Goal: Task Accomplishment & Management: Use online tool/utility

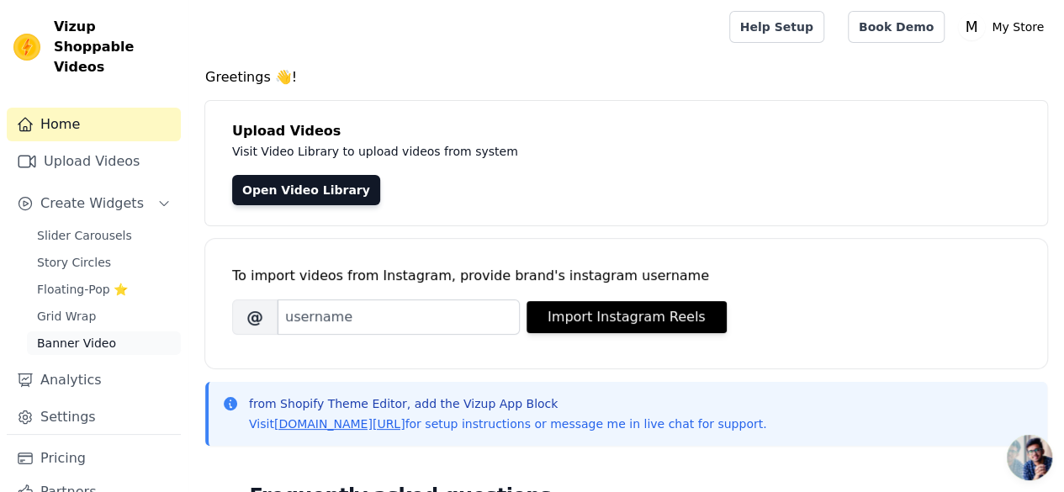
click at [94, 335] on span "Banner Video" at bounding box center [76, 343] width 79 height 17
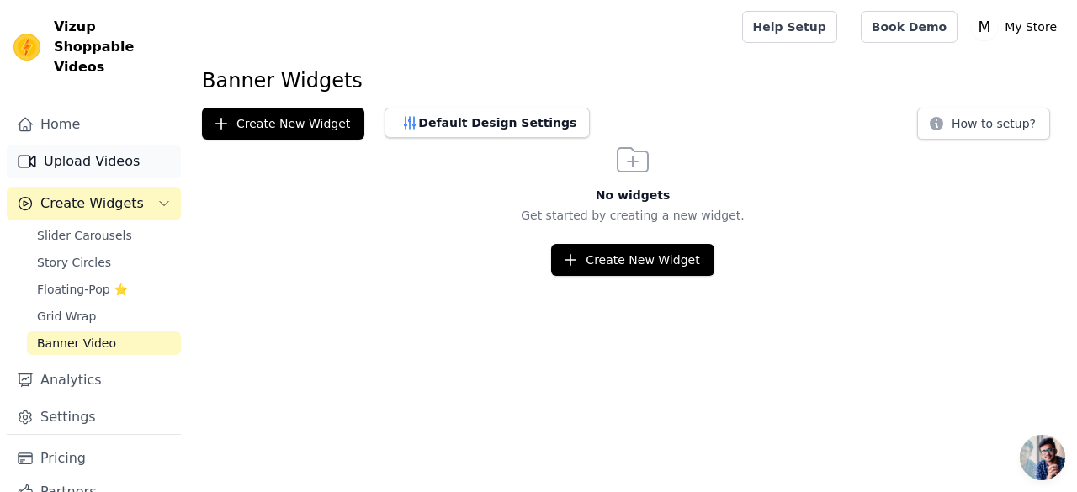
click at [86, 147] on link "Upload Videos" at bounding box center [94, 162] width 174 height 34
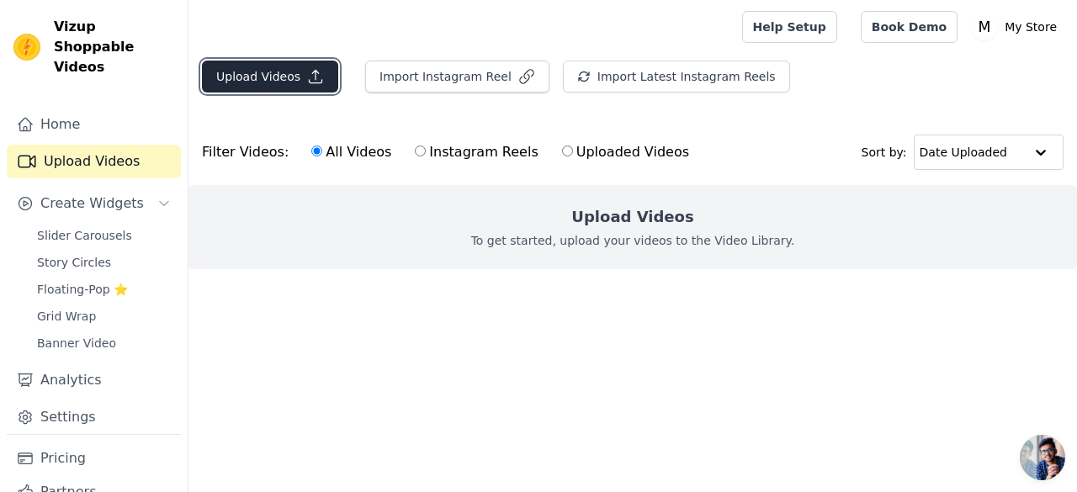
click at [263, 73] on button "Upload Videos" at bounding box center [270, 77] width 136 height 32
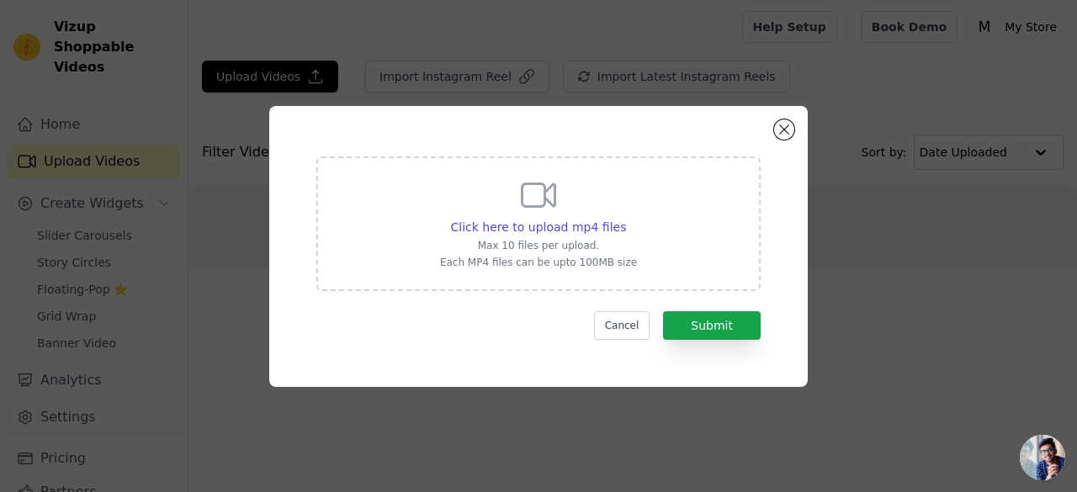
click at [523, 217] on div "Click here to upload mp4 files Max 10 files per upload. Each MP4 files can be u…" at bounding box center [538, 222] width 197 height 94
click at [625, 218] on input "Click here to upload mp4 files Max 10 files per upload. Each MP4 files can be u…" at bounding box center [625, 218] width 1 height 1
type input "C:\fakepath\Galaxy Watch6 _ Watch6 Classic_ Official Unboxing _ Samsung_.mp4"
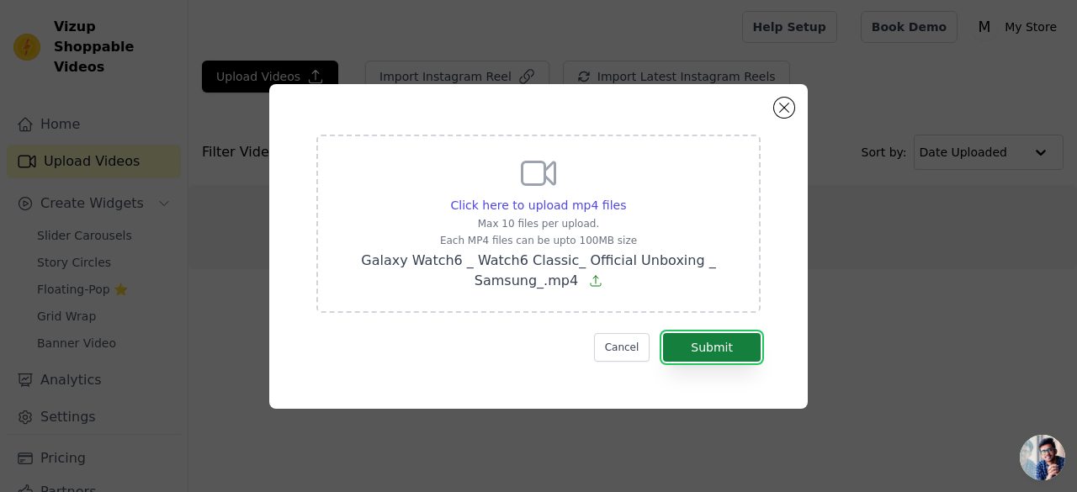
click at [747, 356] on button "Submit" at bounding box center [712, 347] width 98 height 29
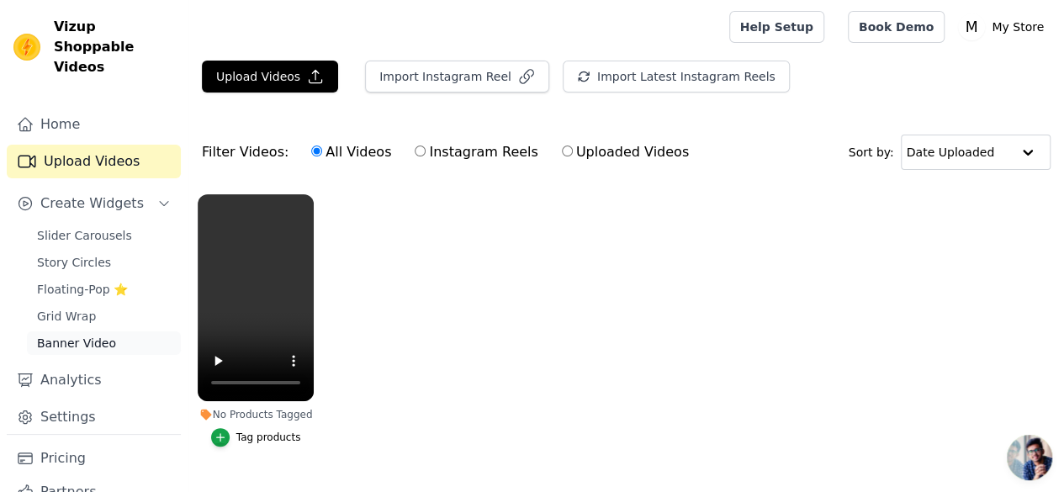
click at [100, 335] on span "Banner Video" at bounding box center [76, 343] width 79 height 17
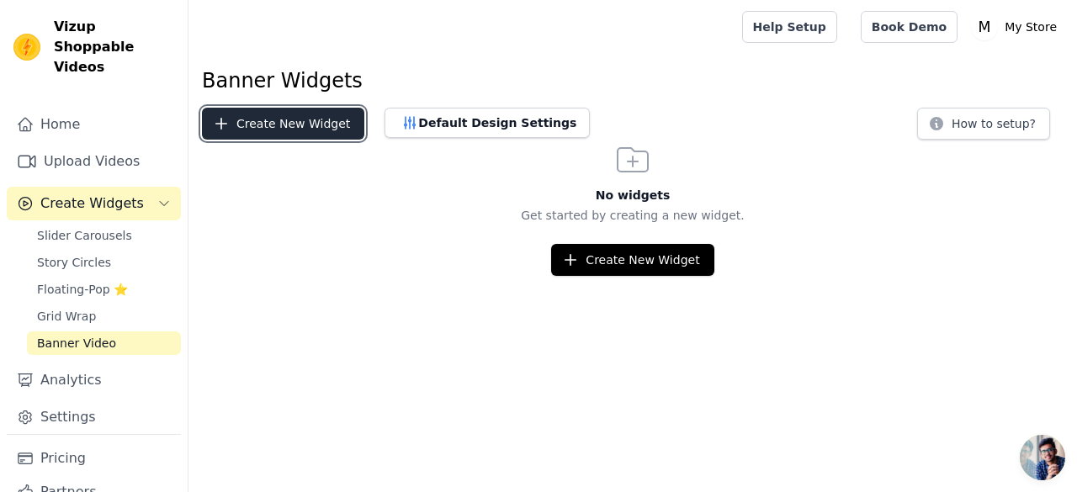
click at [299, 129] on button "Create New Widget" at bounding box center [283, 124] width 162 height 32
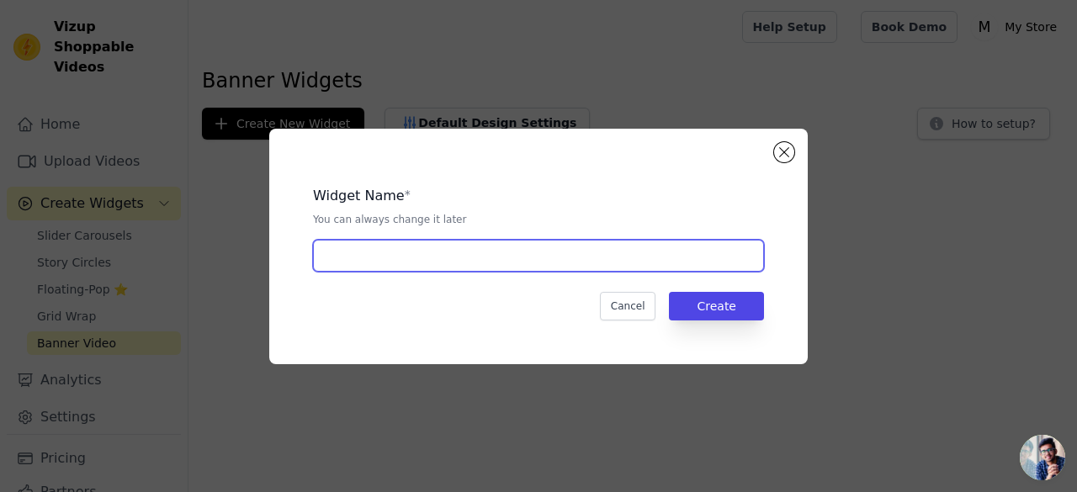
click at [380, 251] on input "text" at bounding box center [538, 256] width 451 height 32
type input "banner"
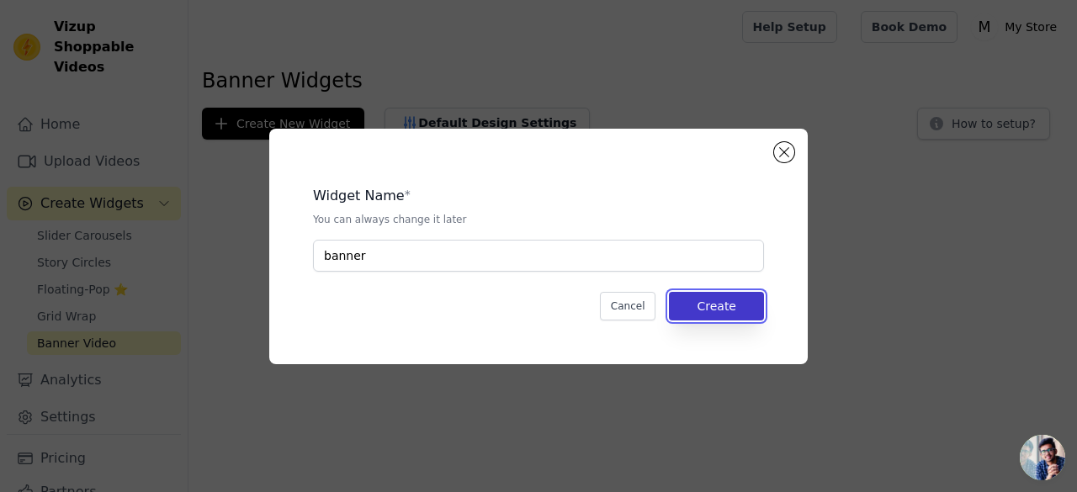
click at [730, 295] on button "Create" at bounding box center [716, 306] width 95 height 29
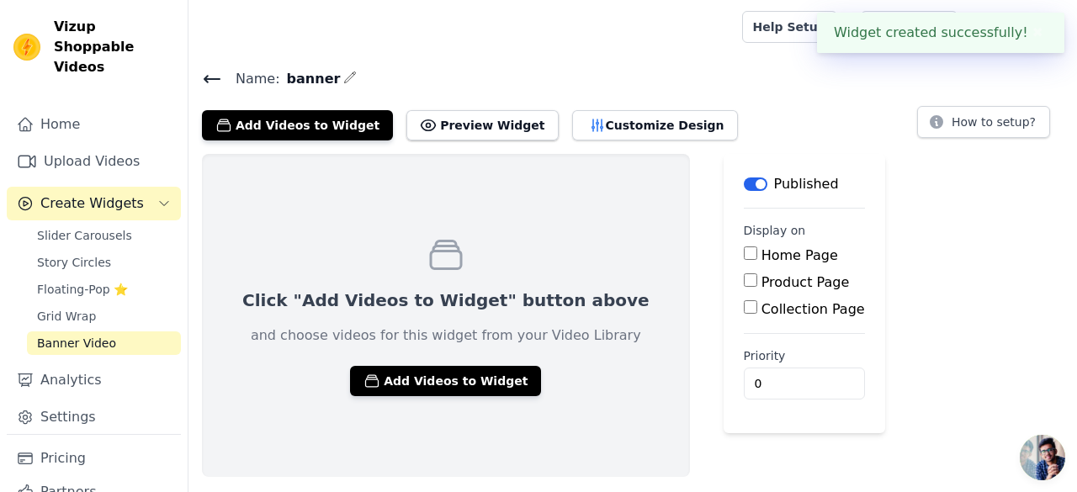
click at [744, 257] on input "Home Page" at bounding box center [750, 253] width 13 height 13
checkbox input "true"
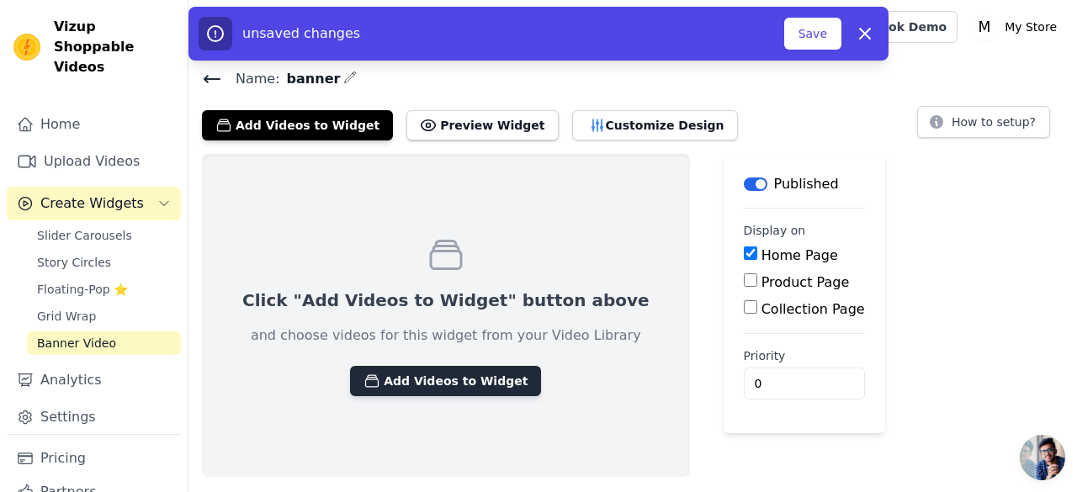
click at [451, 385] on button "Add Videos to Widget" at bounding box center [445, 381] width 191 height 30
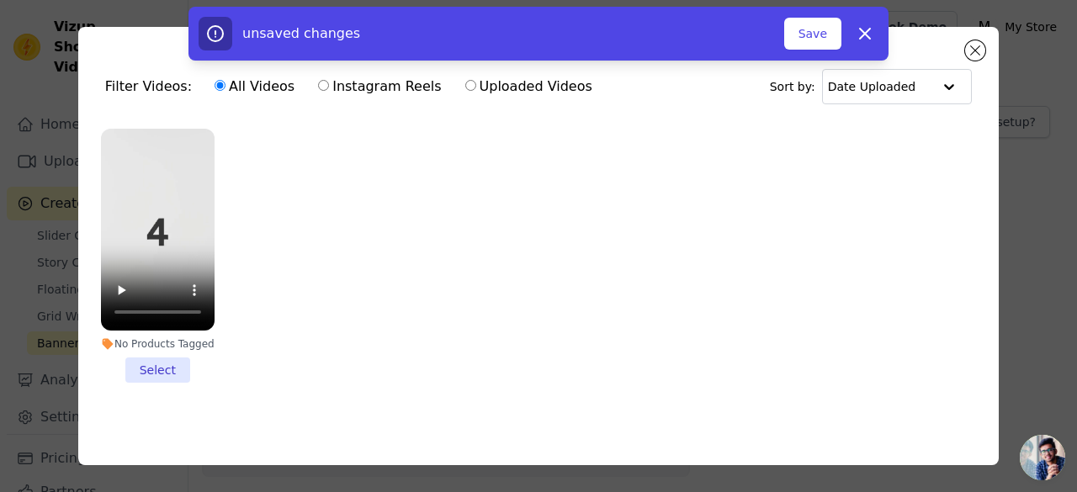
click at [157, 361] on li "No Products Tagged Select" at bounding box center [158, 256] width 114 height 254
click at [0, 0] on input "No Products Tagged Select" at bounding box center [0, 0] width 0 height 0
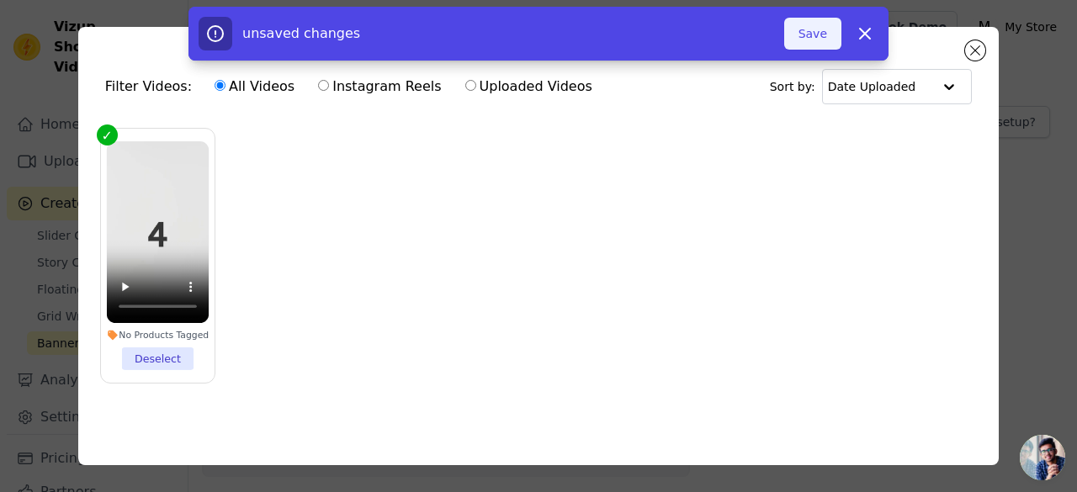
click at [815, 24] on button "Save" at bounding box center [812, 34] width 57 height 32
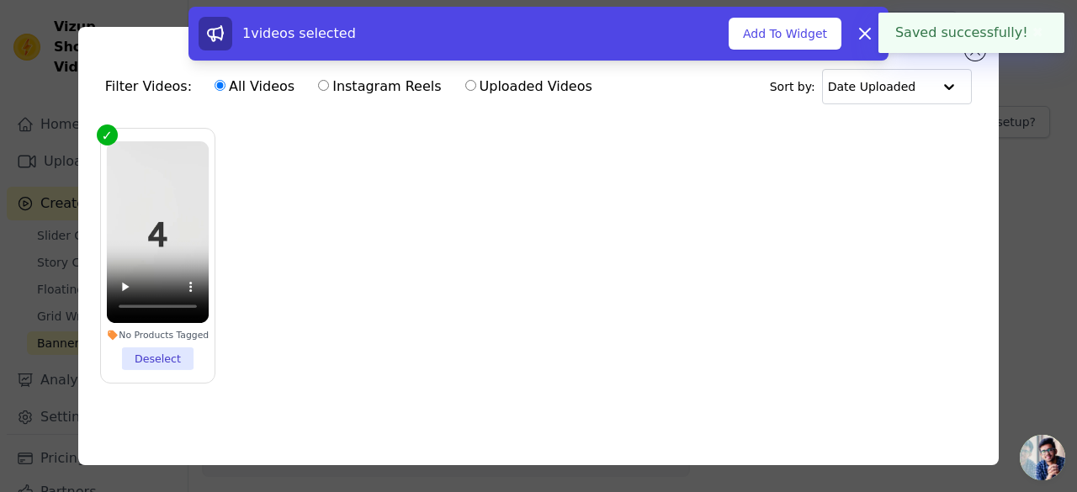
click at [813, 40] on button "Add To Widget" at bounding box center [785, 34] width 113 height 32
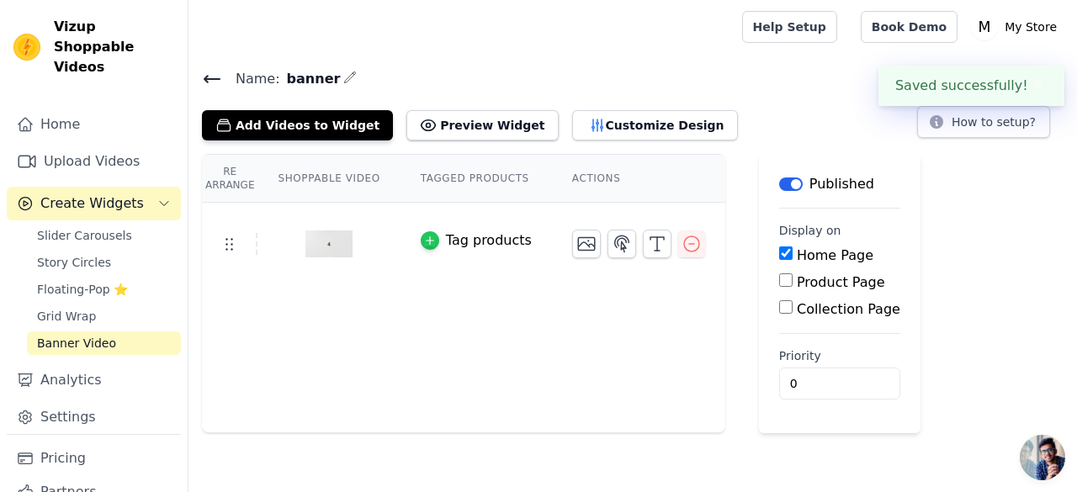
click at [424, 240] on icon "button" at bounding box center [430, 241] width 12 height 12
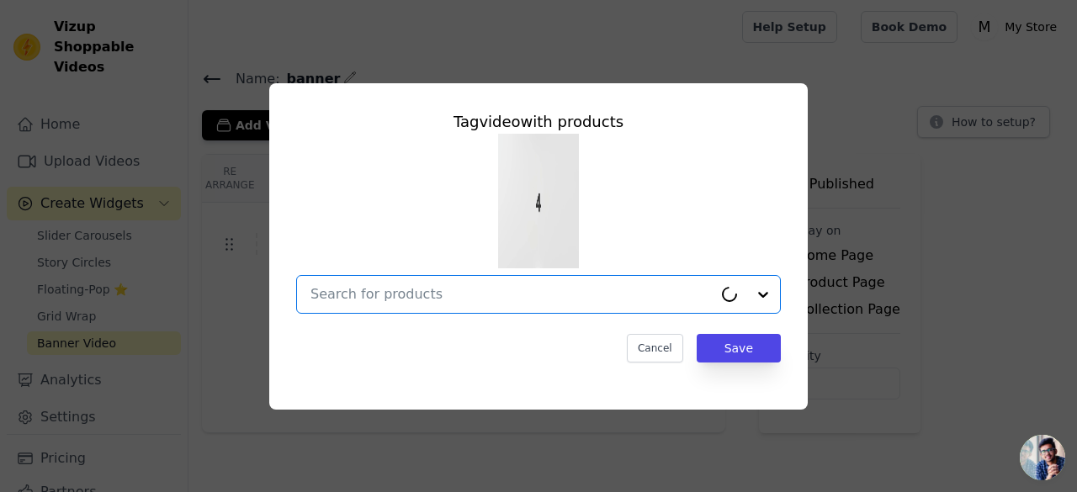
click at [434, 294] on input "text" at bounding box center [512, 294] width 402 height 20
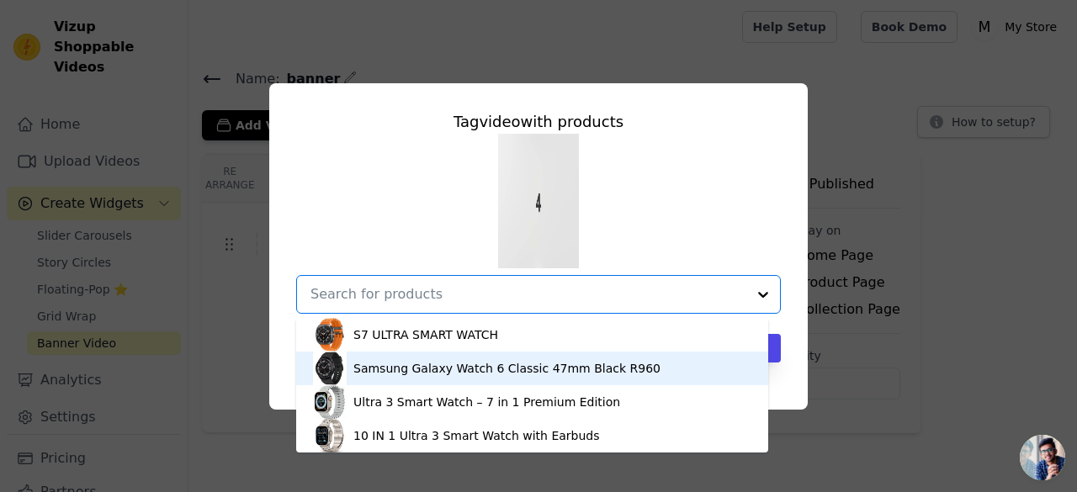
click at [434, 355] on div "Samsung Galaxy Watch 6 Classic 47mm Black R960" at bounding box center [532, 369] width 438 height 34
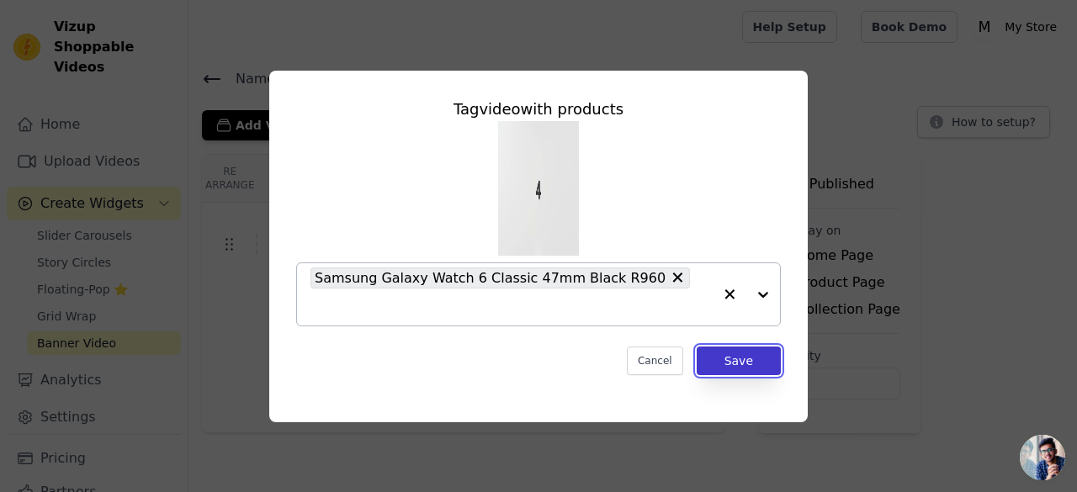
click at [747, 356] on button "Save" at bounding box center [739, 361] width 84 height 29
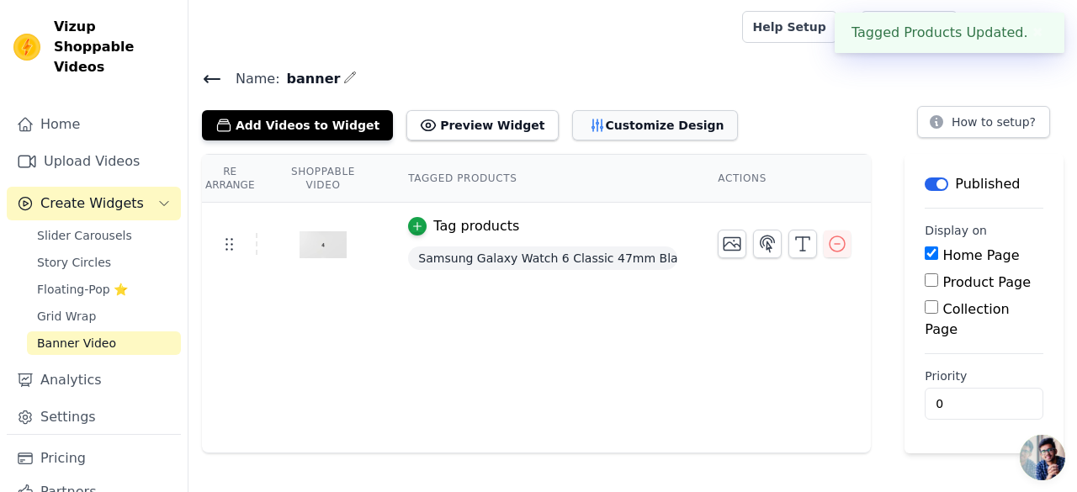
click at [620, 119] on button "Customize Design" at bounding box center [655, 125] width 166 height 30
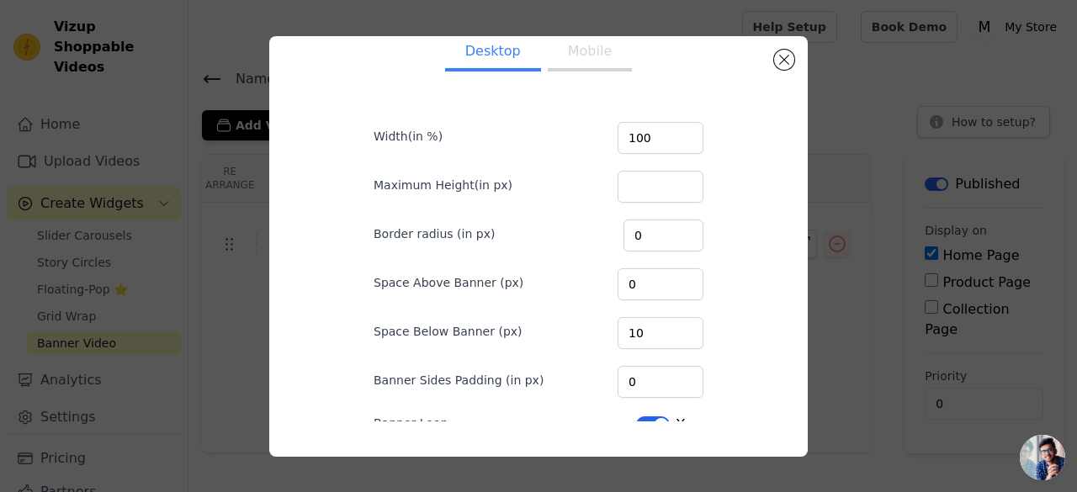
click at [570, 57] on button "Mobile" at bounding box center [590, 53] width 84 height 37
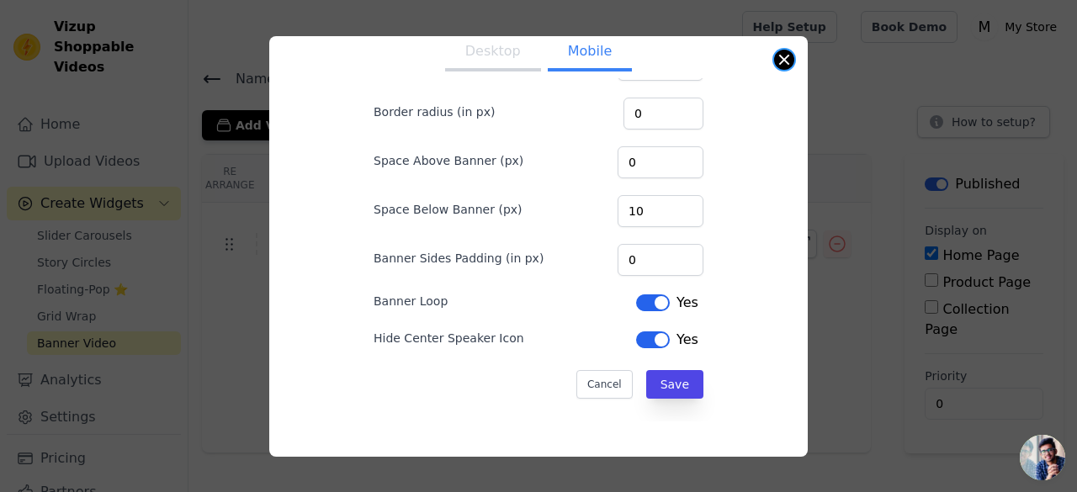
click at [783, 51] on button "Close modal" at bounding box center [784, 60] width 20 height 20
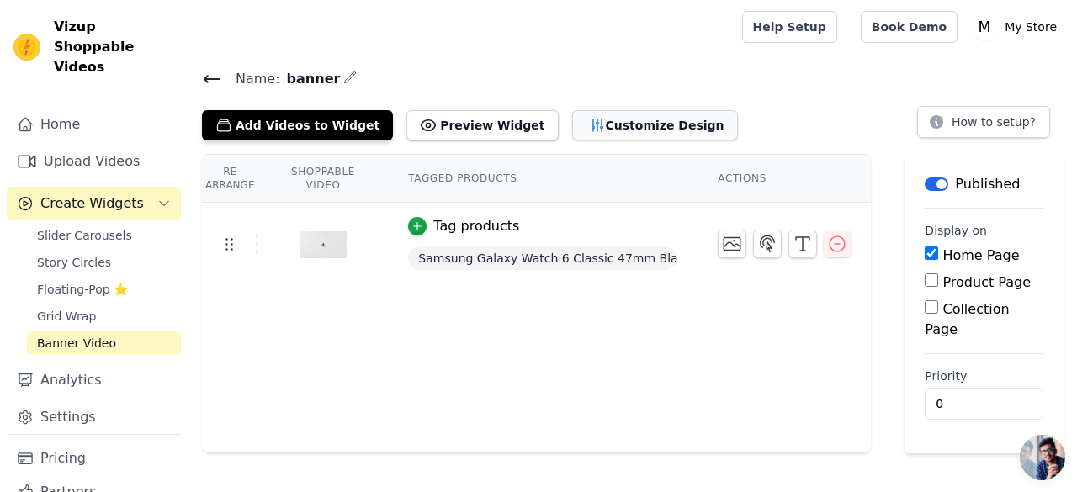
click at [612, 135] on button "Customize Design" at bounding box center [655, 125] width 166 height 30
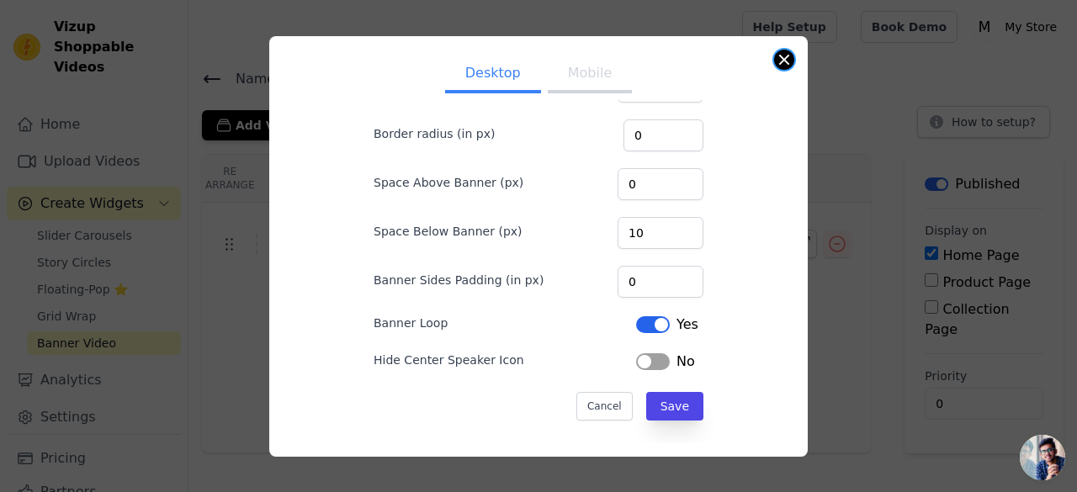
click at [783, 58] on button "Close modal" at bounding box center [784, 60] width 20 height 20
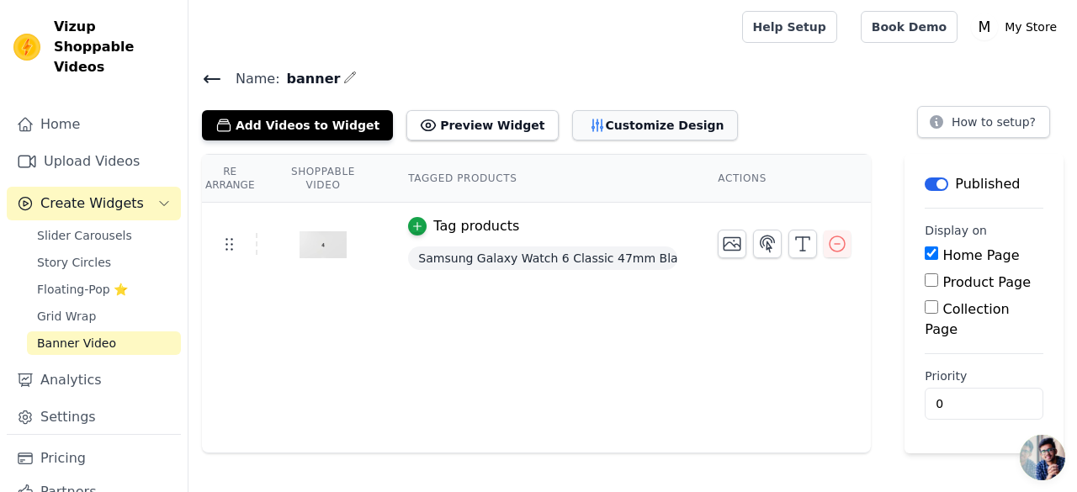
click at [572, 119] on button "Customize Design" at bounding box center [655, 125] width 166 height 30
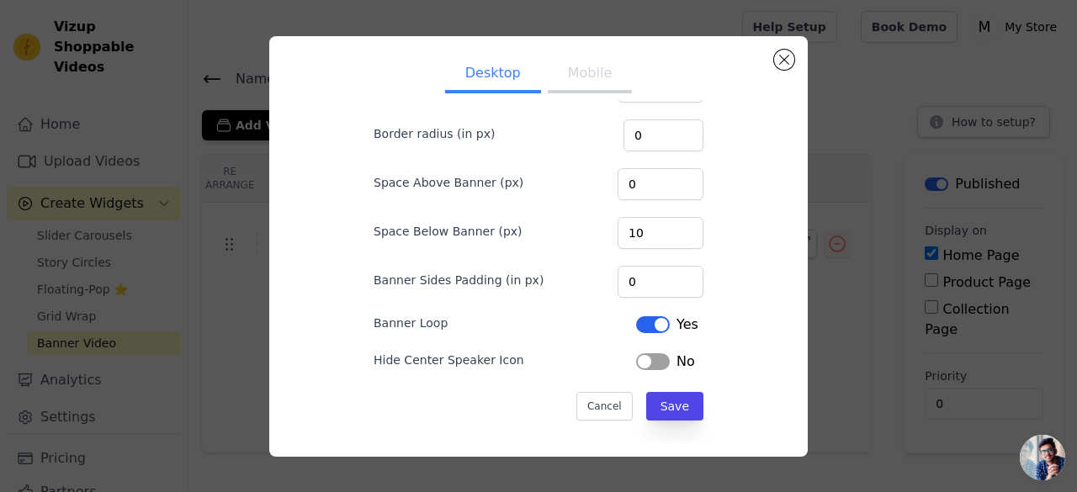
click at [636, 358] on button "Label" at bounding box center [653, 361] width 34 height 17
click at [666, 396] on button "Save" at bounding box center [674, 406] width 57 height 29
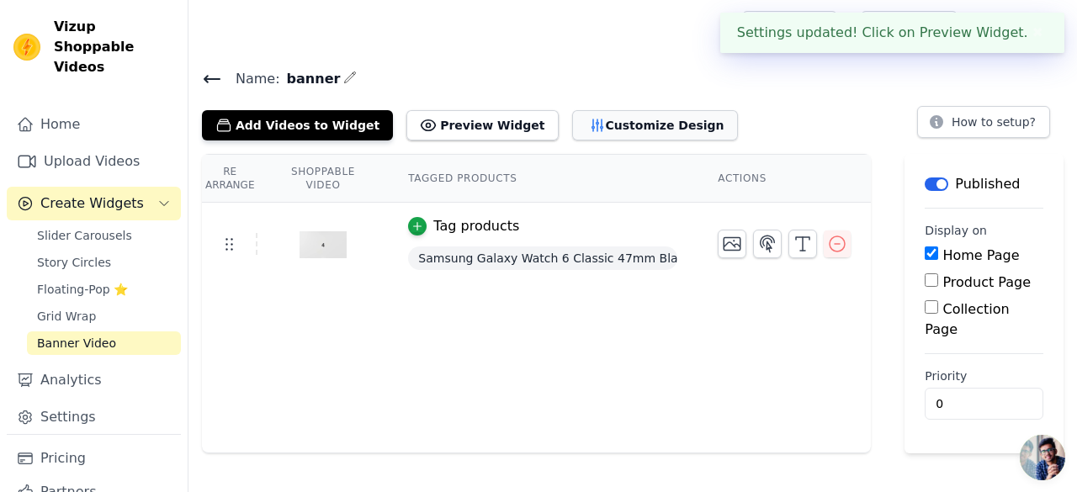
click at [587, 115] on button "Customize Design" at bounding box center [655, 125] width 166 height 30
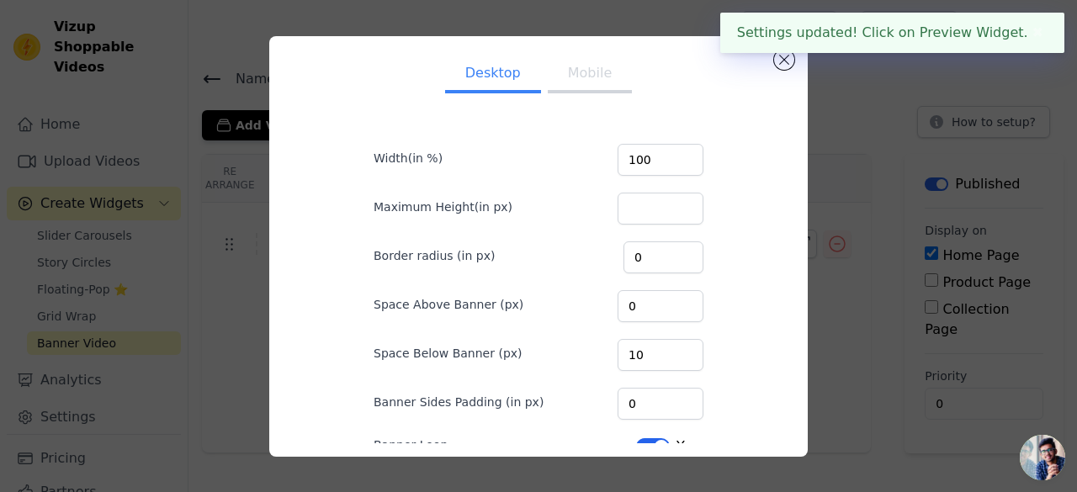
click at [584, 73] on button "Mobile" at bounding box center [590, 74] width 84 height 37
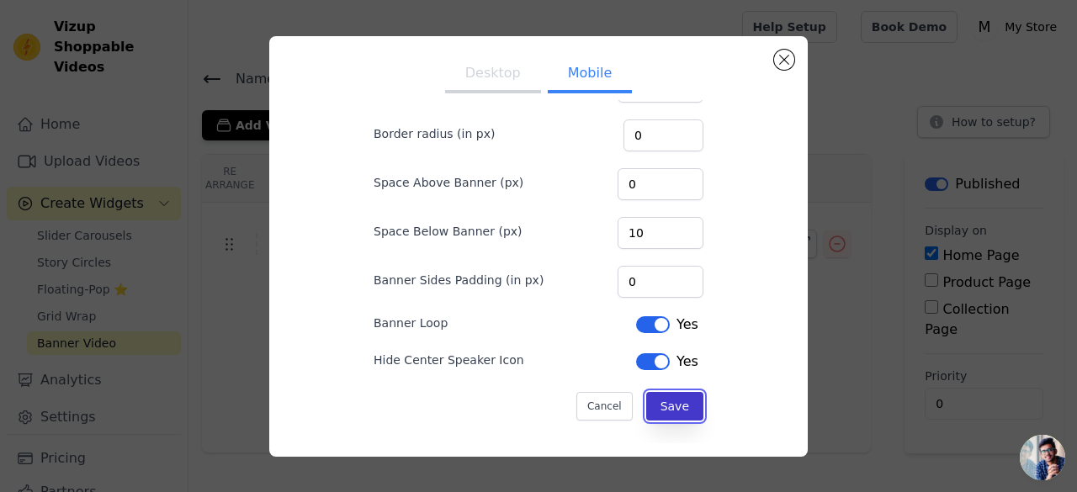
click at [678, 398] on button "Save" at bounding box center [674, 406] width 57 height 29
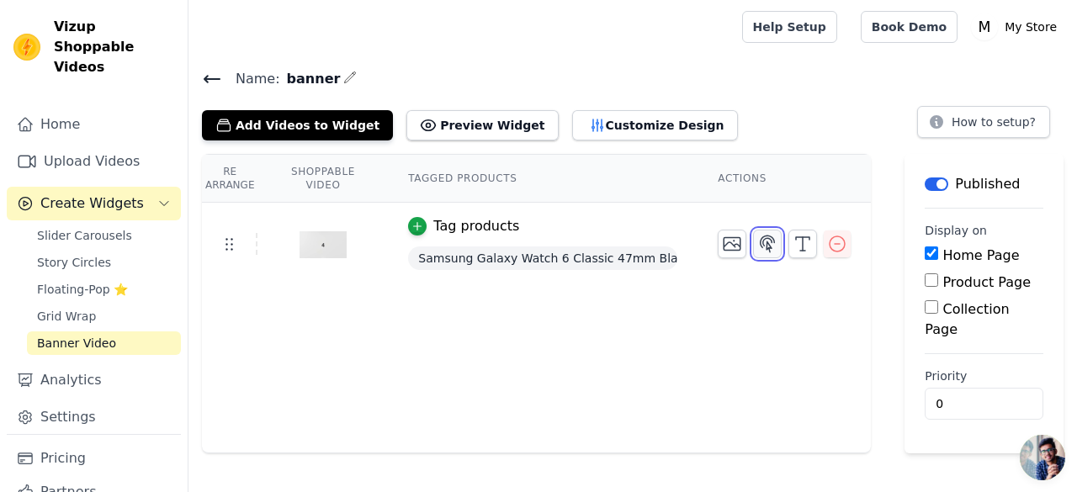
click at [764, 244] on icon "button" at bounding box center [767, 244] width 20 height 20
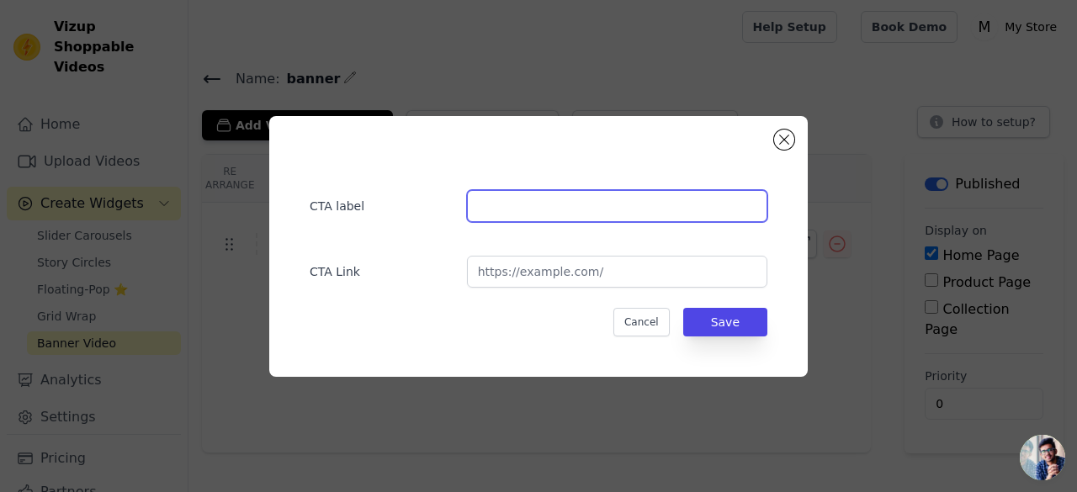
click at [631, 213] on input "text" at bounding box center [617, 206] width 300 height 32
type input "Shop Now"
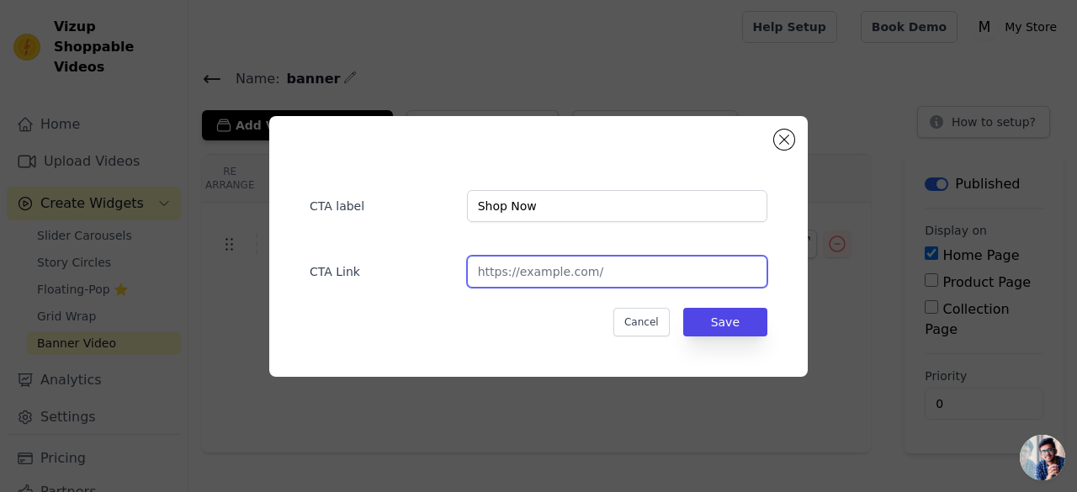
click at [530, 270] on input "url" at bounding box center [617, 272] width 300 height 32
paste input "https://w0rbtn-bv.myshopify.com/products/samsung-galaxy-watch-6-classic-47mm-bl…"
type input "https://w0rbtn-bv.myshopify.com/products/samsung-galaxy-watch-6-classic-47mm-bl…"
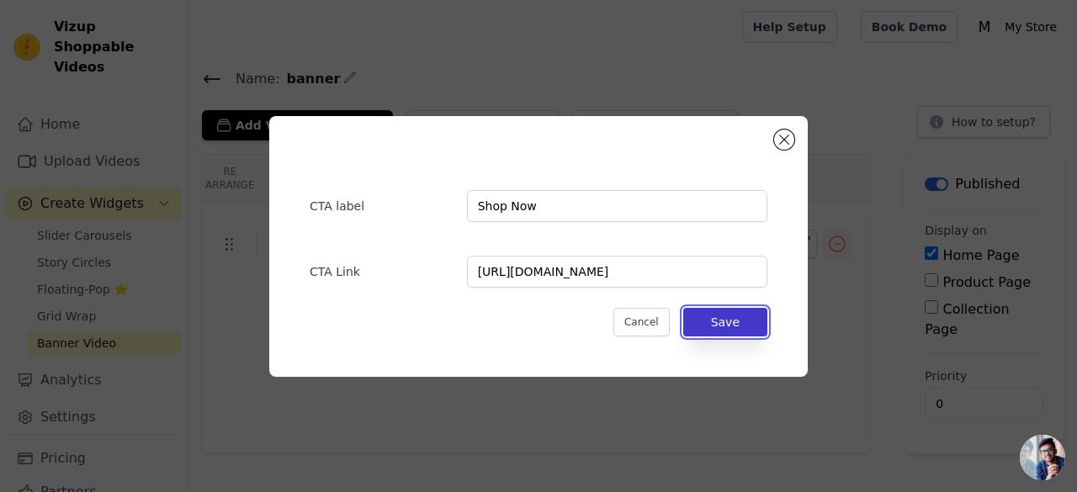
scroll to position [0, 0]
click at [740, 324] on button "Save" at bounding box center [725, 322] width 84 height 29
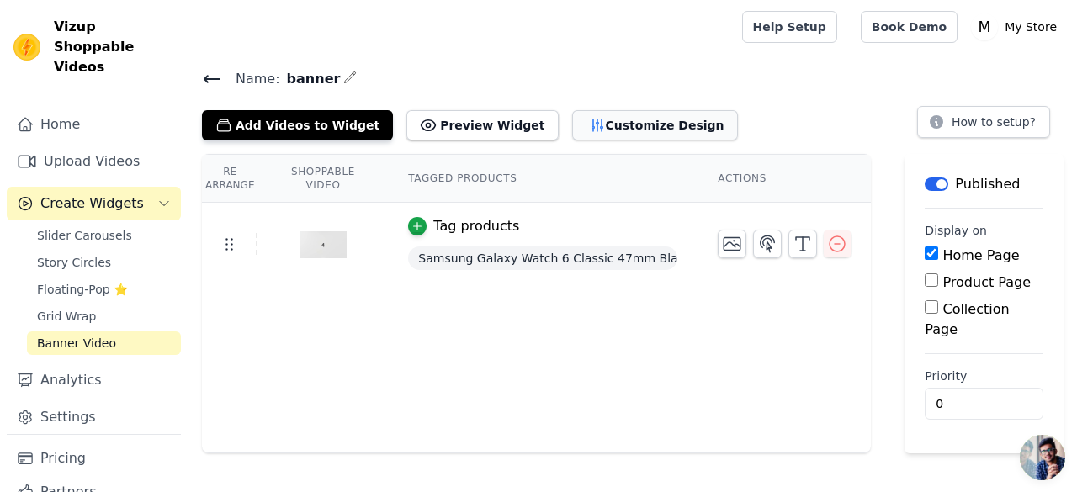
click at [584, 120] on button "Customize Design" at bounding box center [655, 125] width 166 height 30
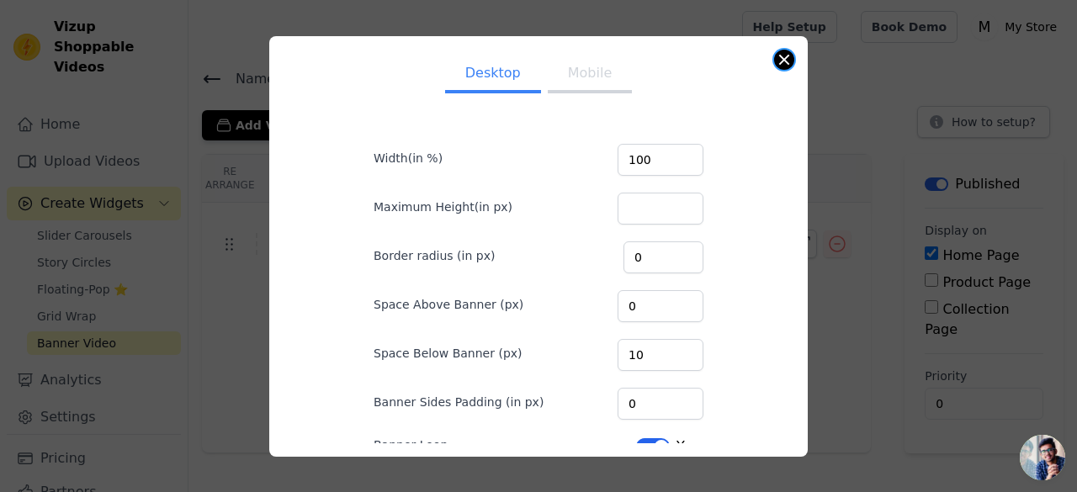
click at [783, 53] on button "Close modal" at bounding box center [784, 60] width 20 height 20
